Goal: Task Accomplishment & Management: Use online tool/utility

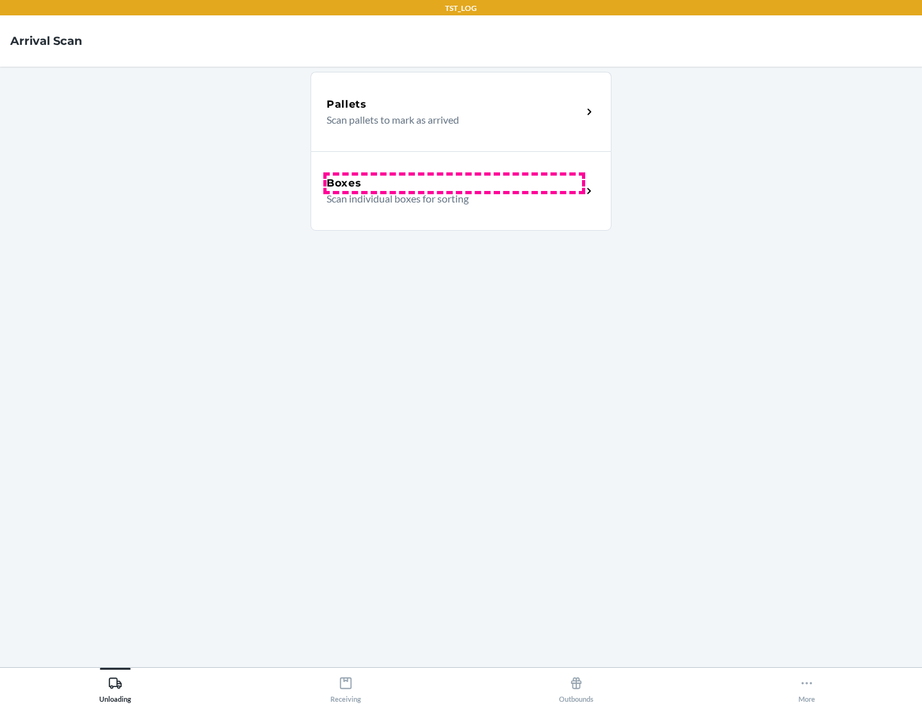
click at [454, 183] on div "Boxes" at bounding box center [455, 183] width 256 height 15
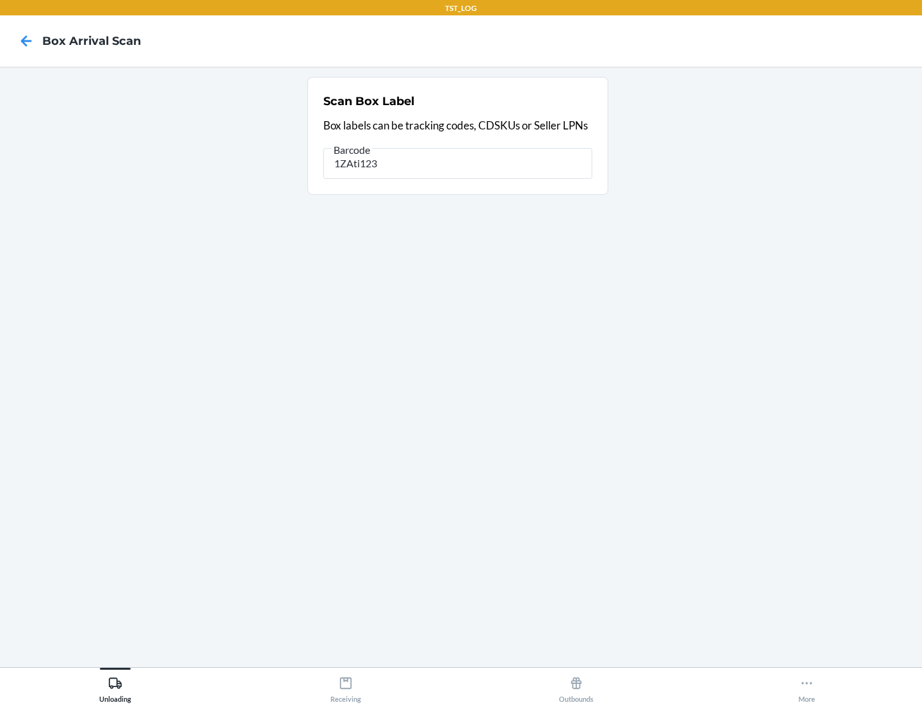
type input "1ZAti123"
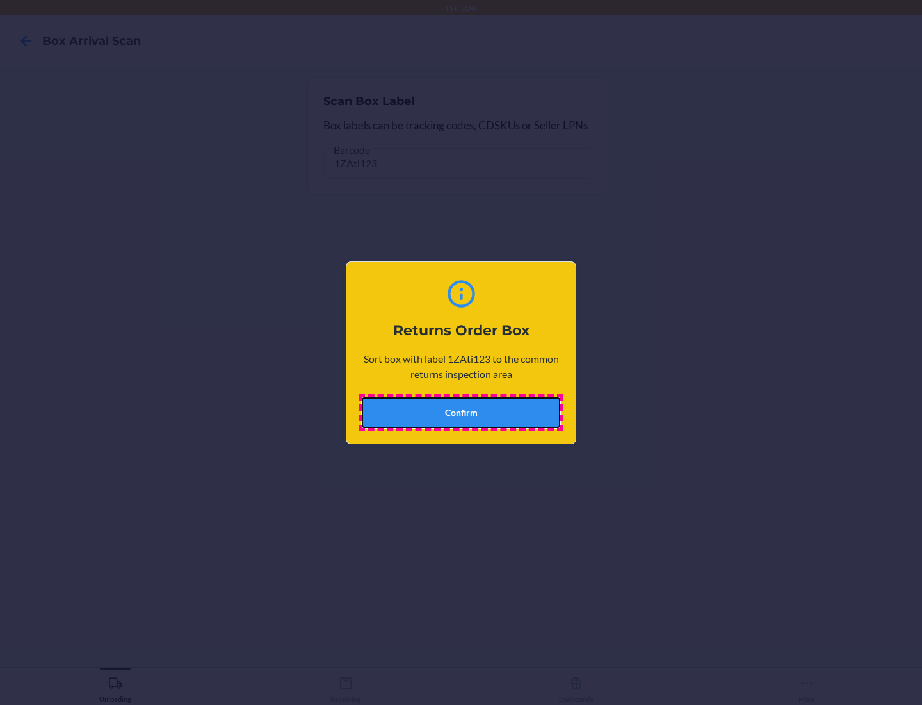
click at [461, 412] on button "Confirm" at bounding box center [461, 412] width 199 height 31
